Goal: Check status: Check status

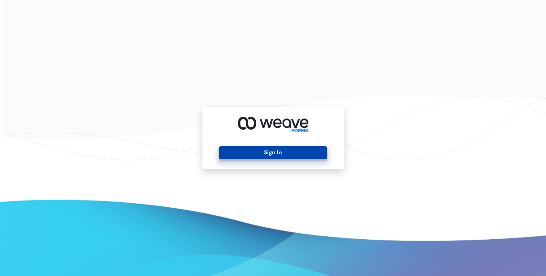
click at [269, 155] on button "Sign In" at bounding box center [273, 152] width 108 height 13
